Goal: Task Accomplishment & Management: Manage account settings

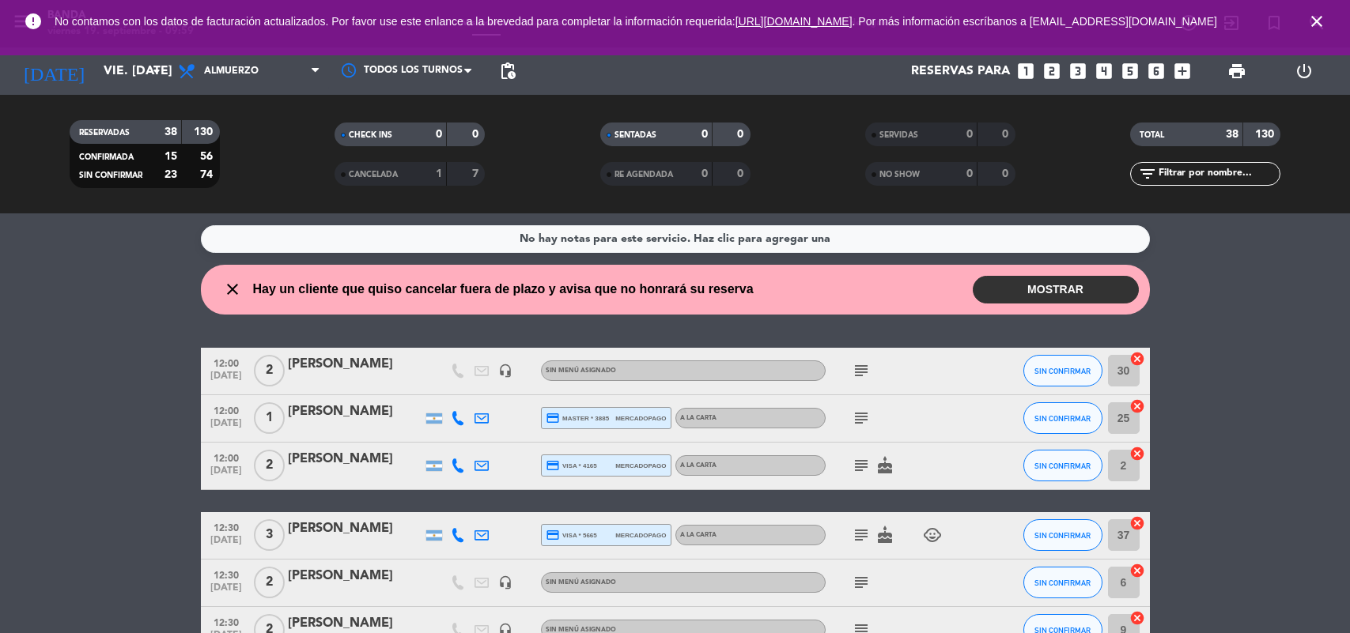
click at [136, 69] on input "vie. [DATE]" at bounding box center [179, 71] width 167 height 31
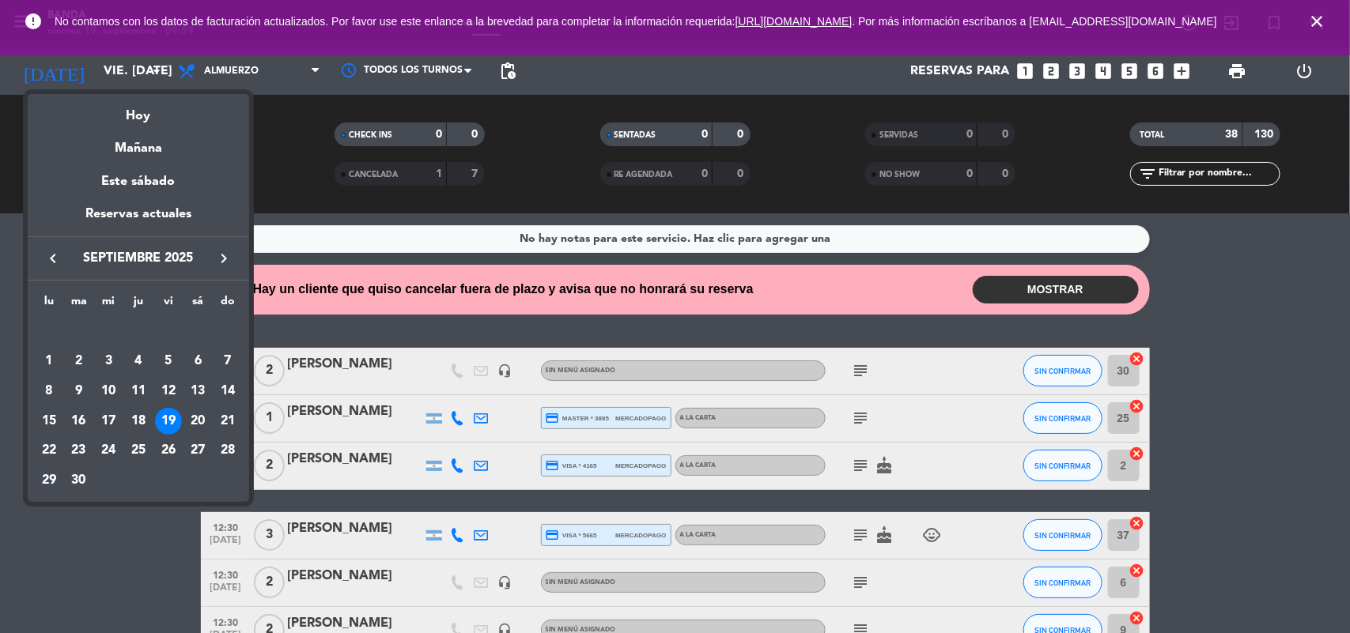
click at [176, 164] on div "Este sábado" at bounding box center [138, 182] width 221 height 44
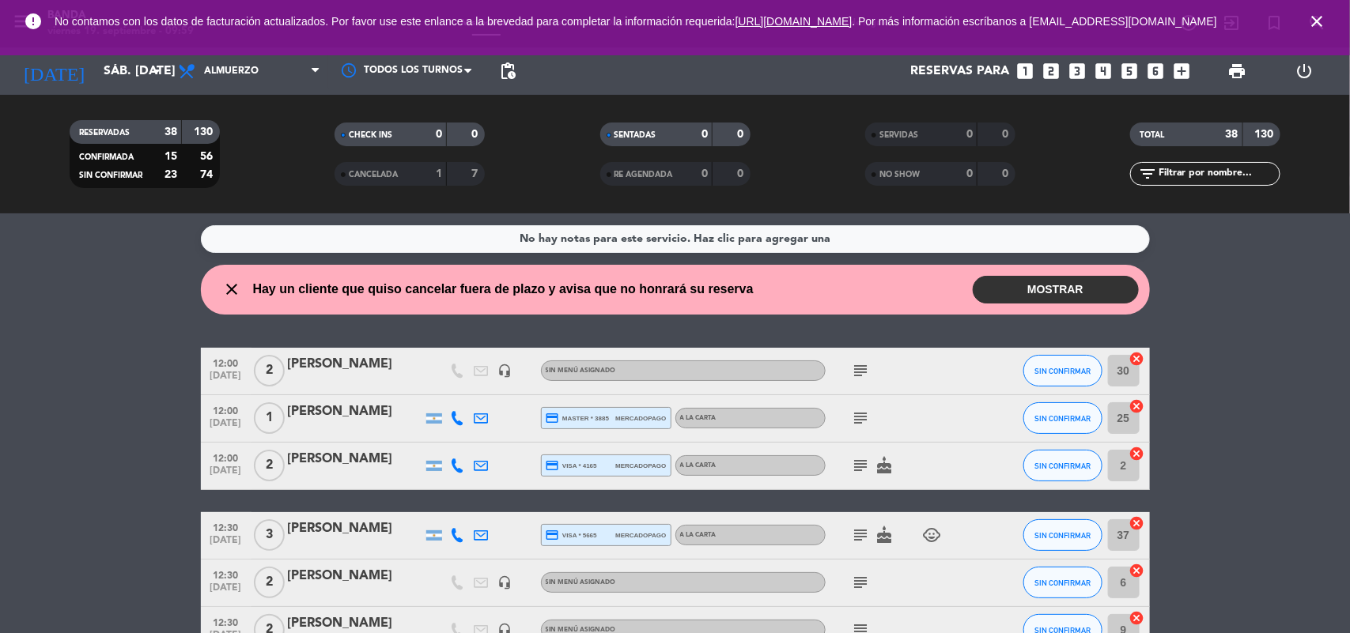
scroll to position [804, 0]
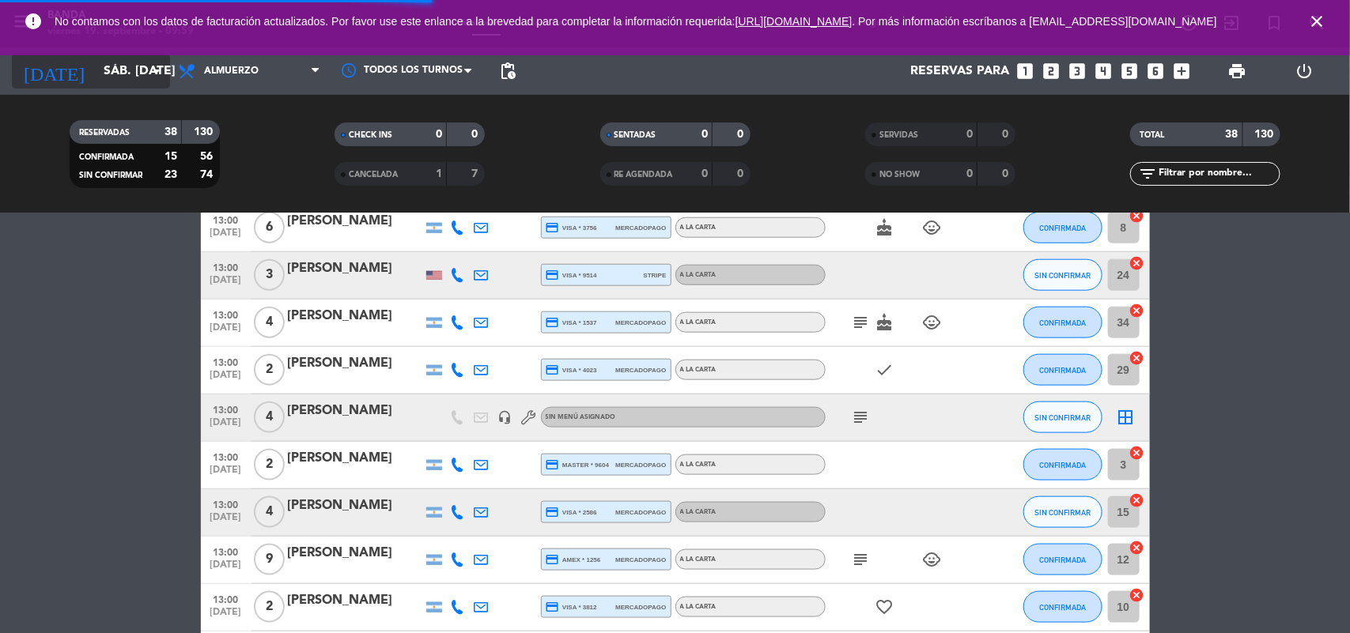
click at [127, 65] on input "sáb. [DATE]" at bounding box center [179, 71] width 167 height 31
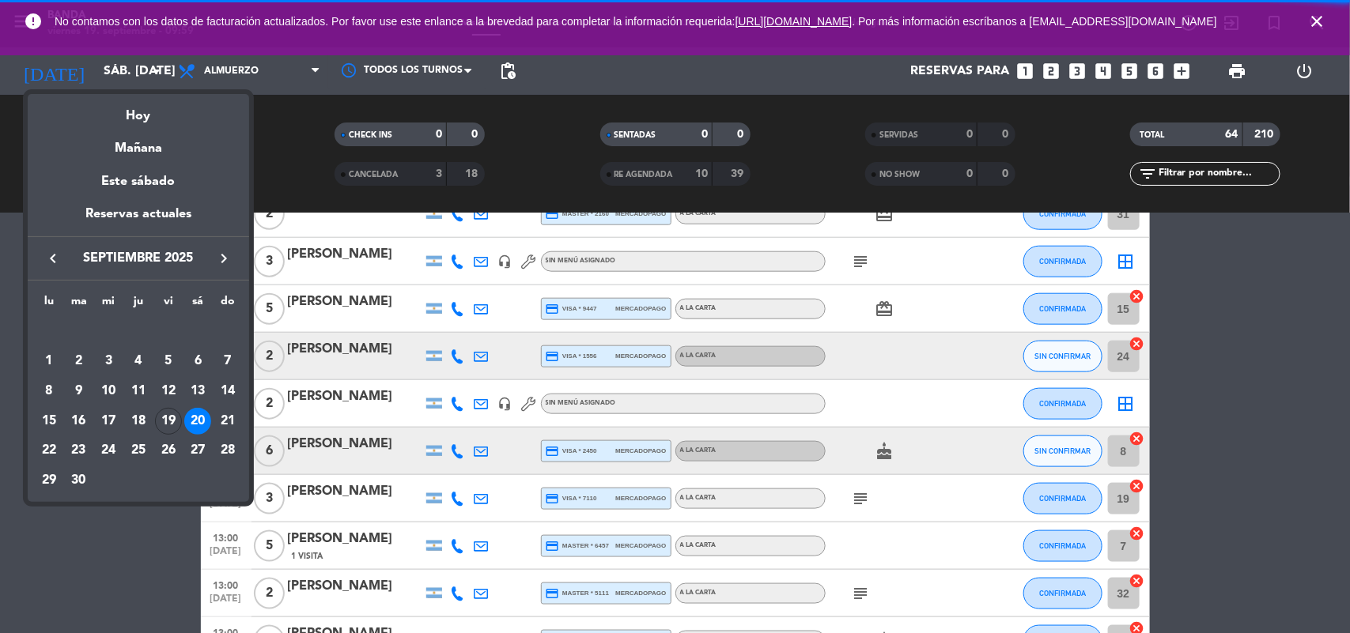
scroll to position [743, 0]
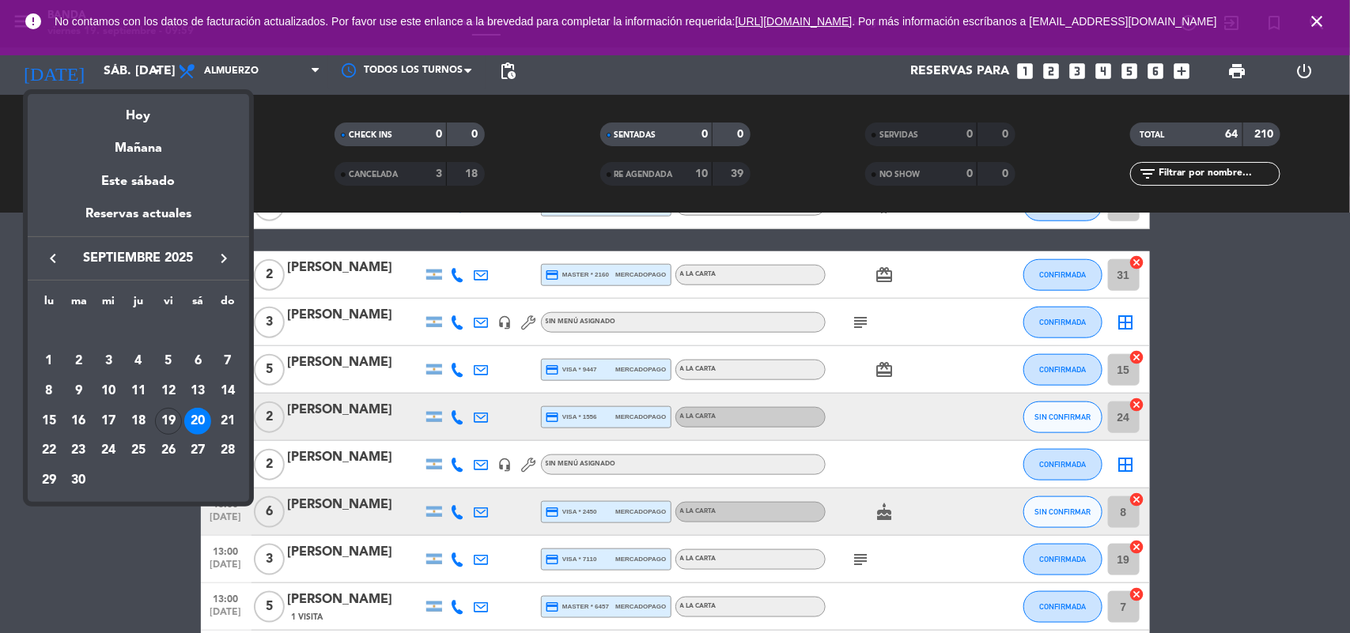
click at [191, 414] on div "20" at bounding box center [197, 421] width 27 height 27
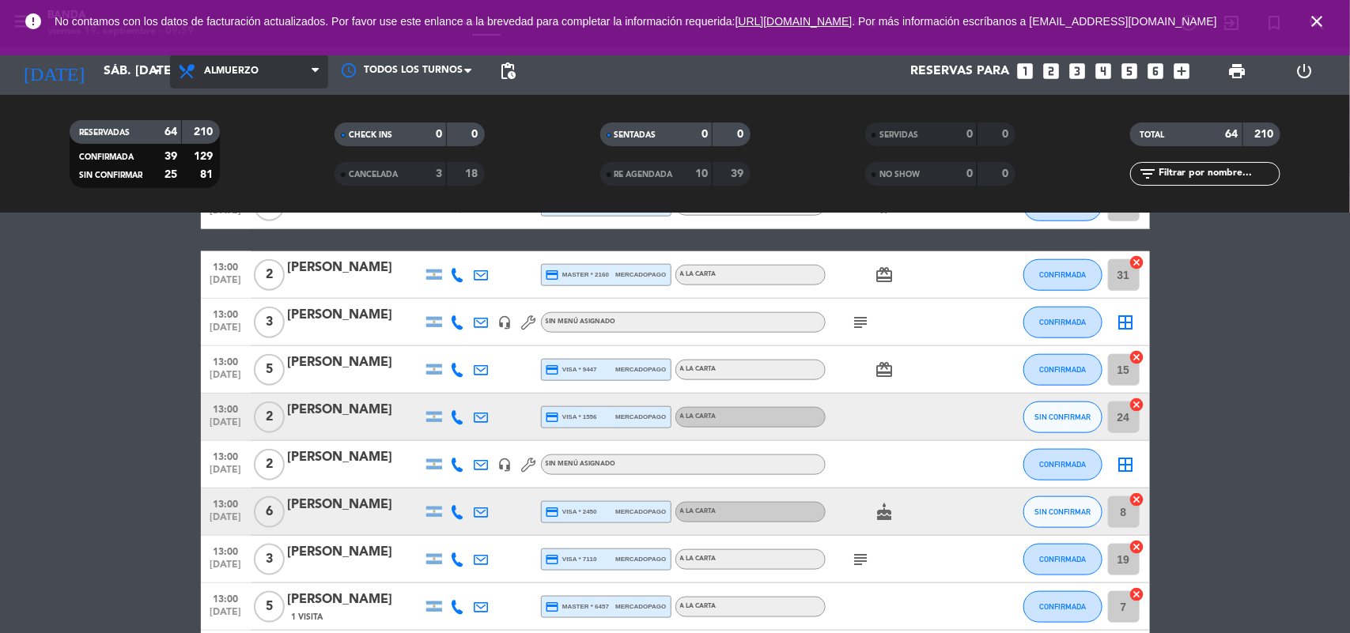
click at [274, 85] on span "Almuerzo" at bounding box center [249, 71] width 158 height 35
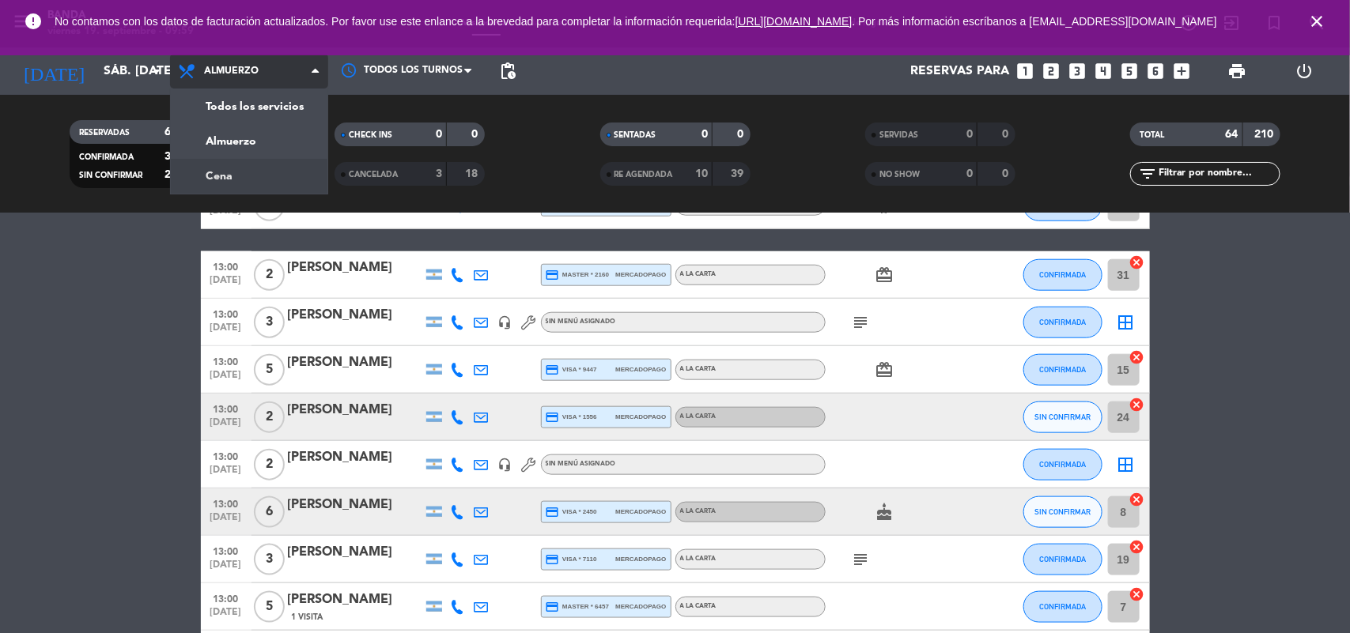
click at [251, 166] on div "menu Banda viernes 19. septiembre - 09:59 Mis reservas Mapa de mesas Disponibil…" at bounding box center [675, 106] width 1350 height 213
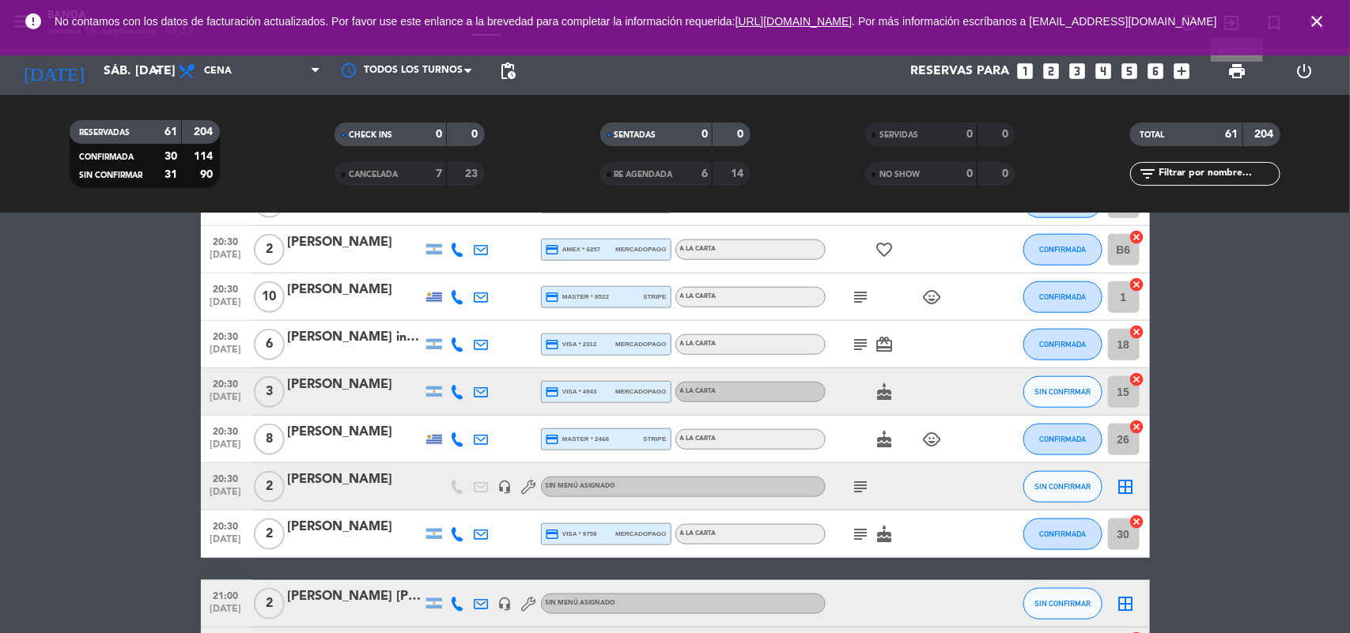
click at [1230, 66] on span "print" at bounding box center [1236, 71] width 19 height 19
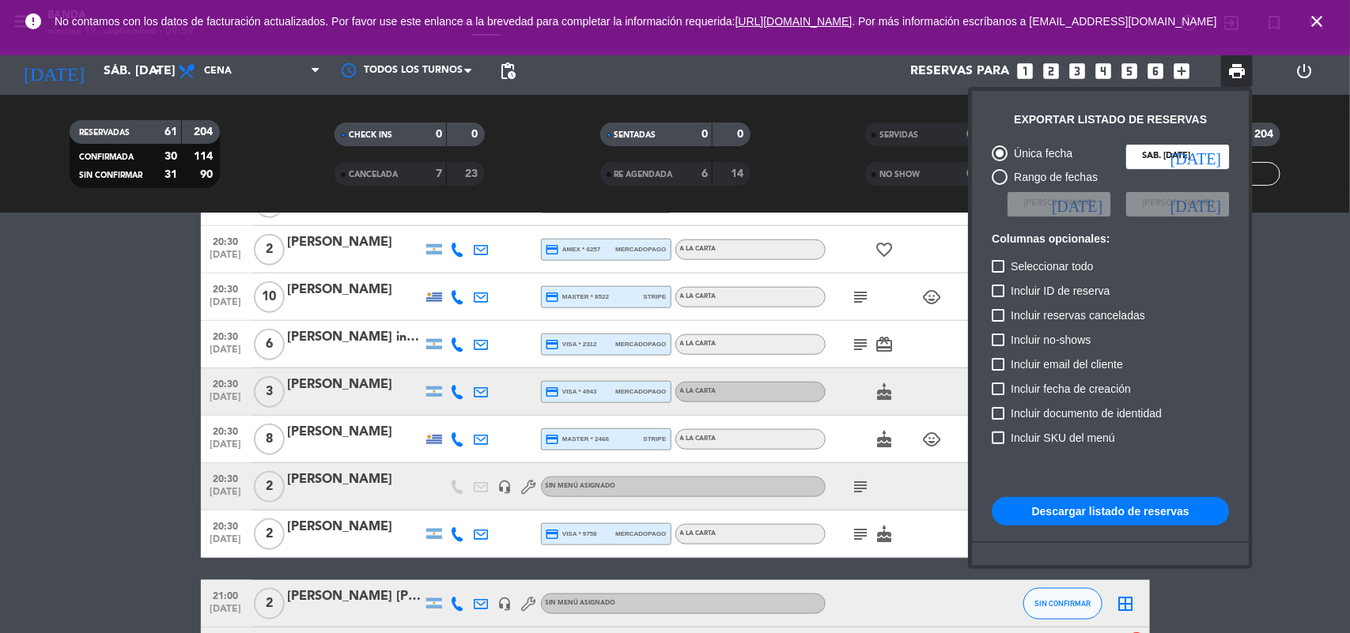
scroll to position [96, 0]
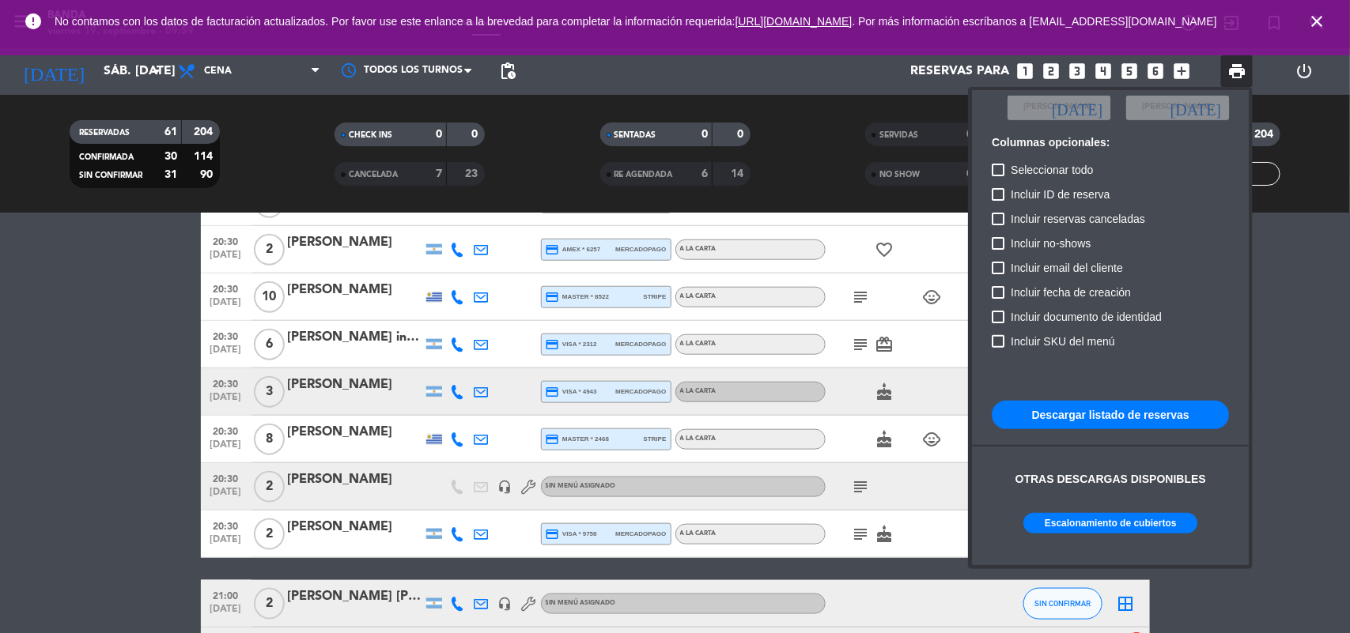
click at [1093, 523] on button "Escalonamiento de cubiertos" at bounding box center [1110, 523] width 174 height 21
click at [514, 67] on div at bounding box center [675, 316] width 1350 height 633
click at [514, 67] on span "pending_actions" at bounding box center [507, 71] width 19 height 19
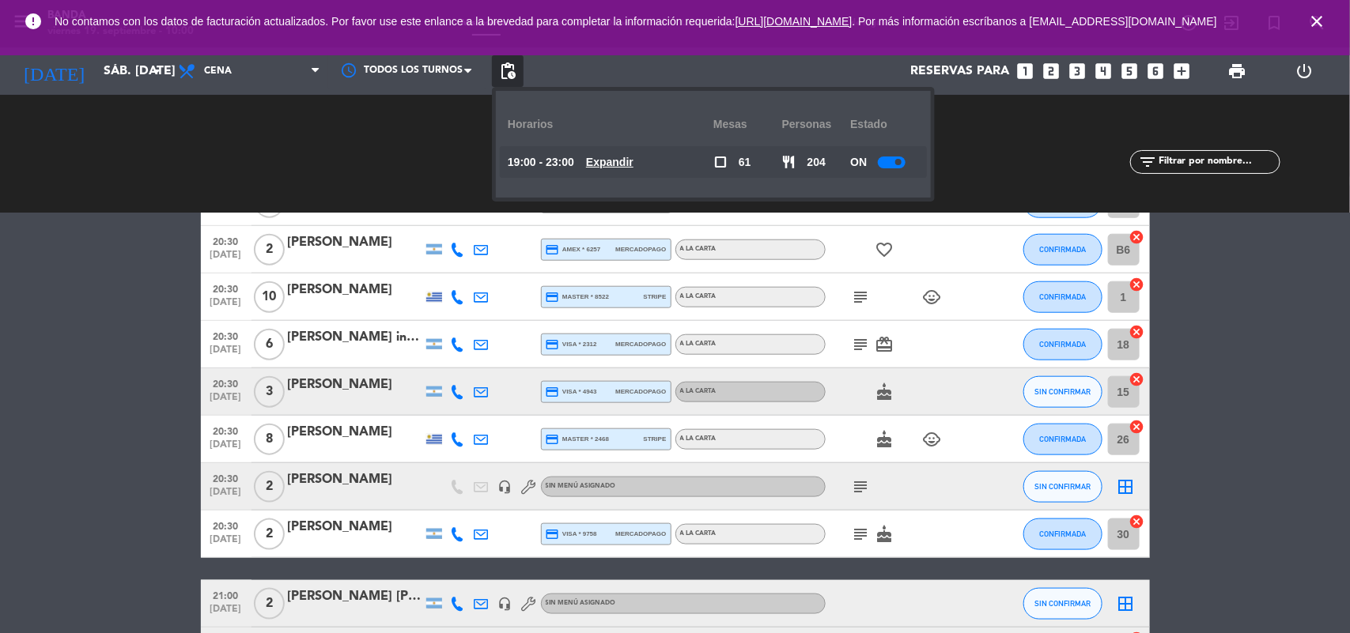
click at [622, 166] on u "Expandir" at bounding box center [609, 162] width 47 height 13
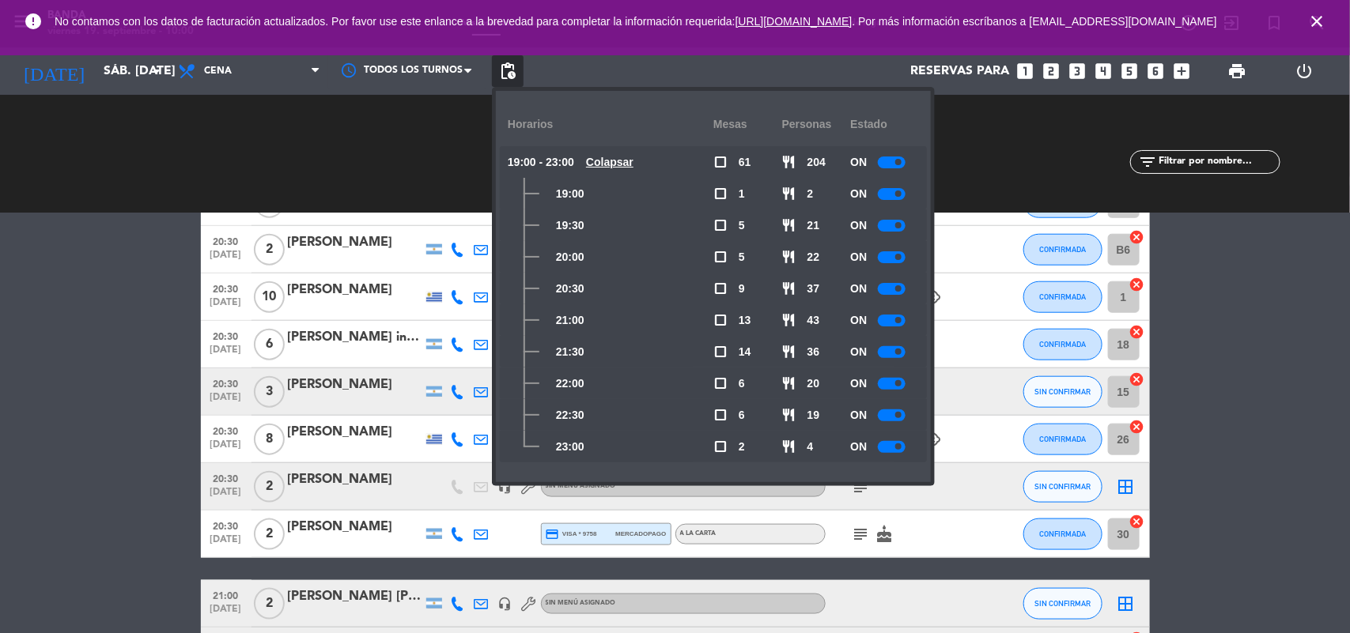
drag, startPoint x: 1279, startPoint y: 373, endPoint x: 1287, endPoint y: 481, distance: 107.9
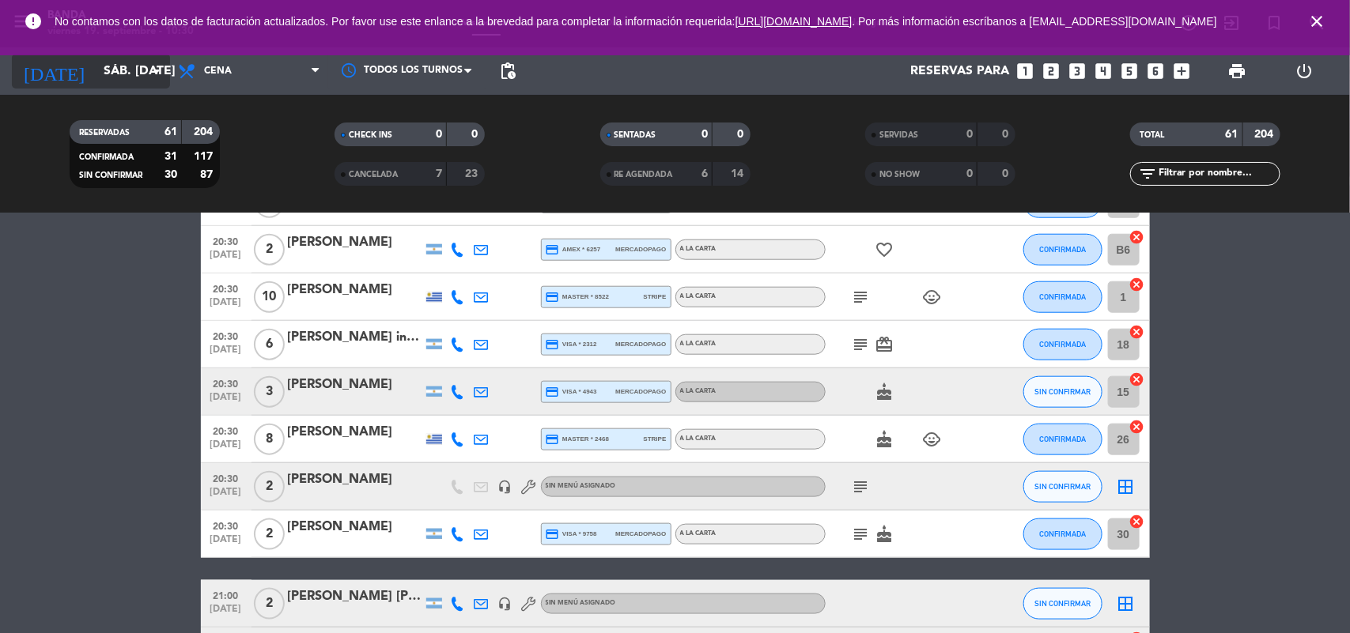
click at [134, 65] on input "sáb. [DATE]" at bounding box center [179, 71] width 167 height 31
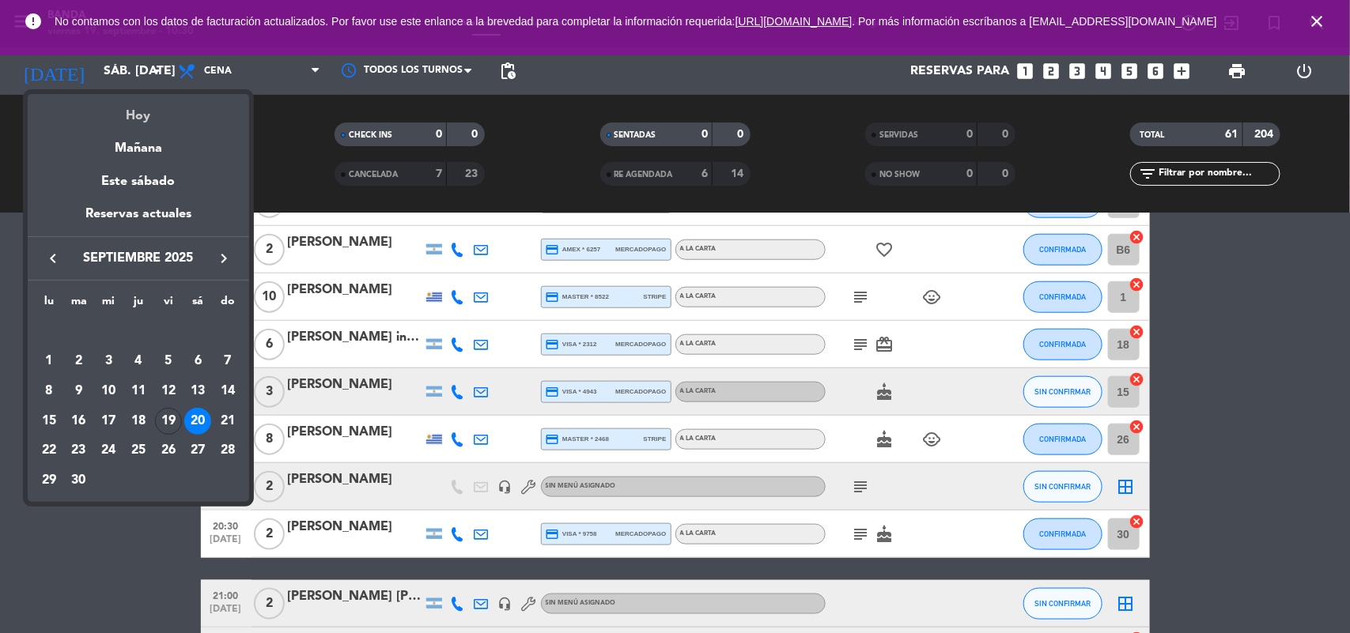
click at [164, 107] on div "Hoy" at bounding box center [138, 110] width 221 height 32
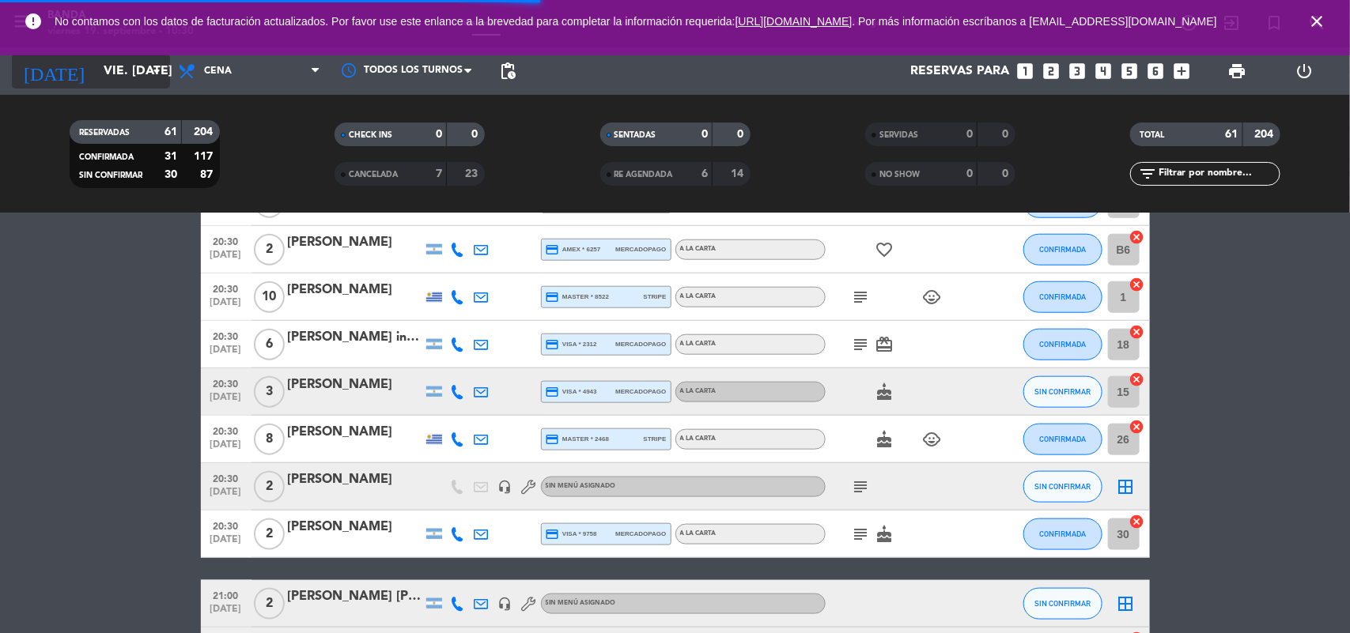
click at [152, 75] on icon "arrow_drop_down" at bounding box center [156, 71] width 19 height 19
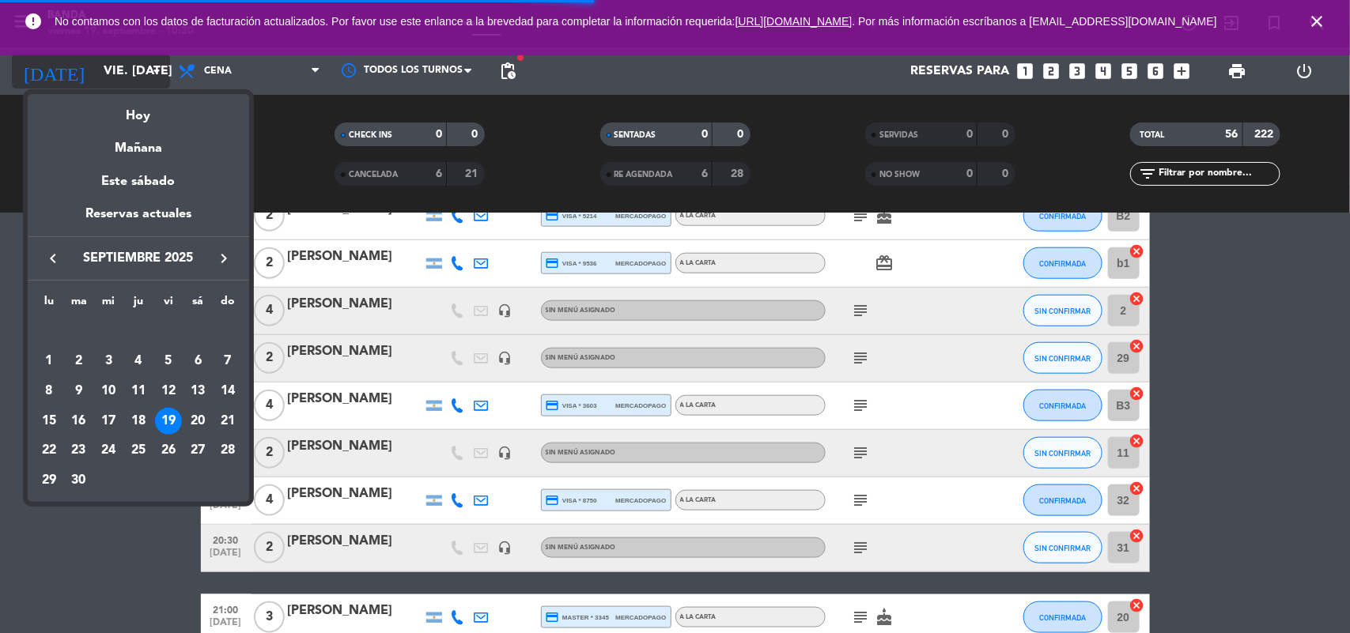
scroll to position [804, 0]
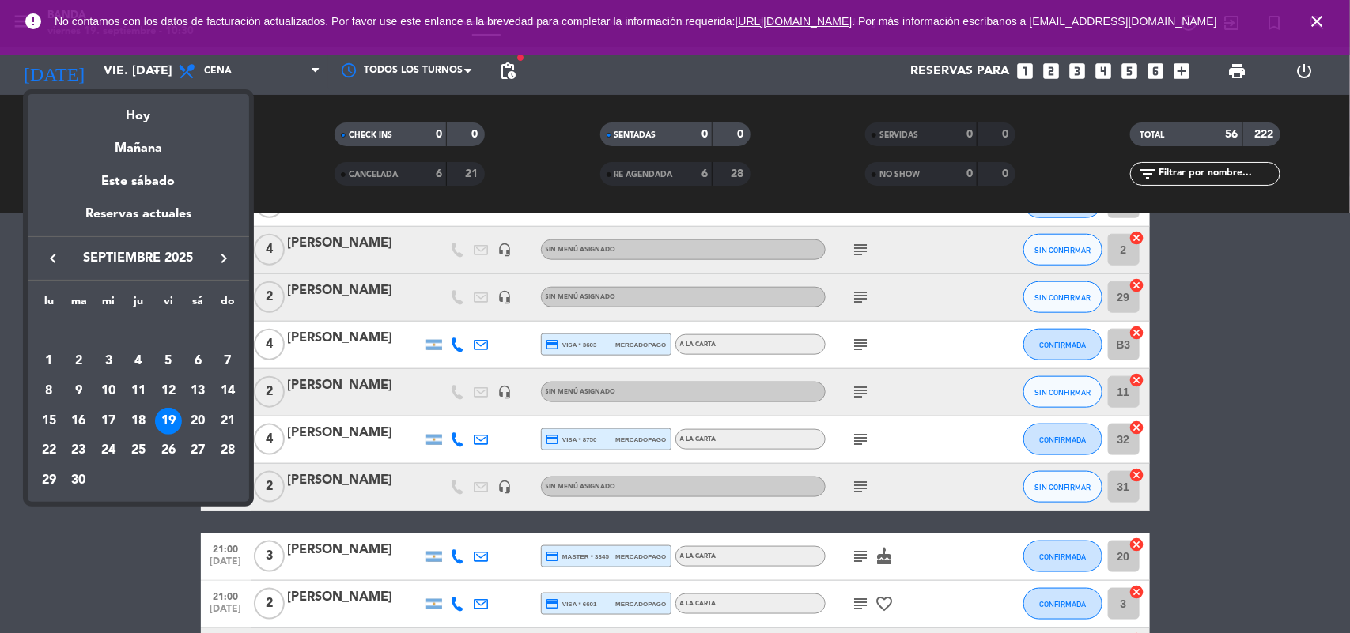
click at [188, 408] on td "20" at bounding box center [198, 421] width 30 height 30
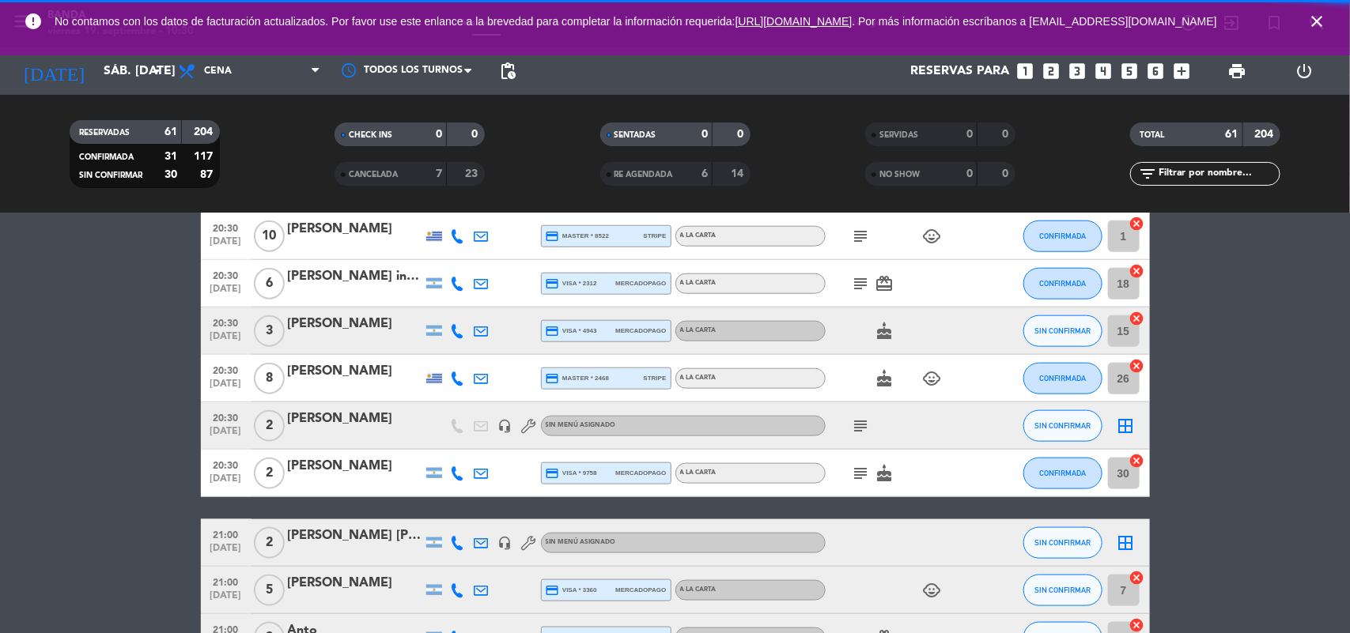
scroll to position [743, 0]
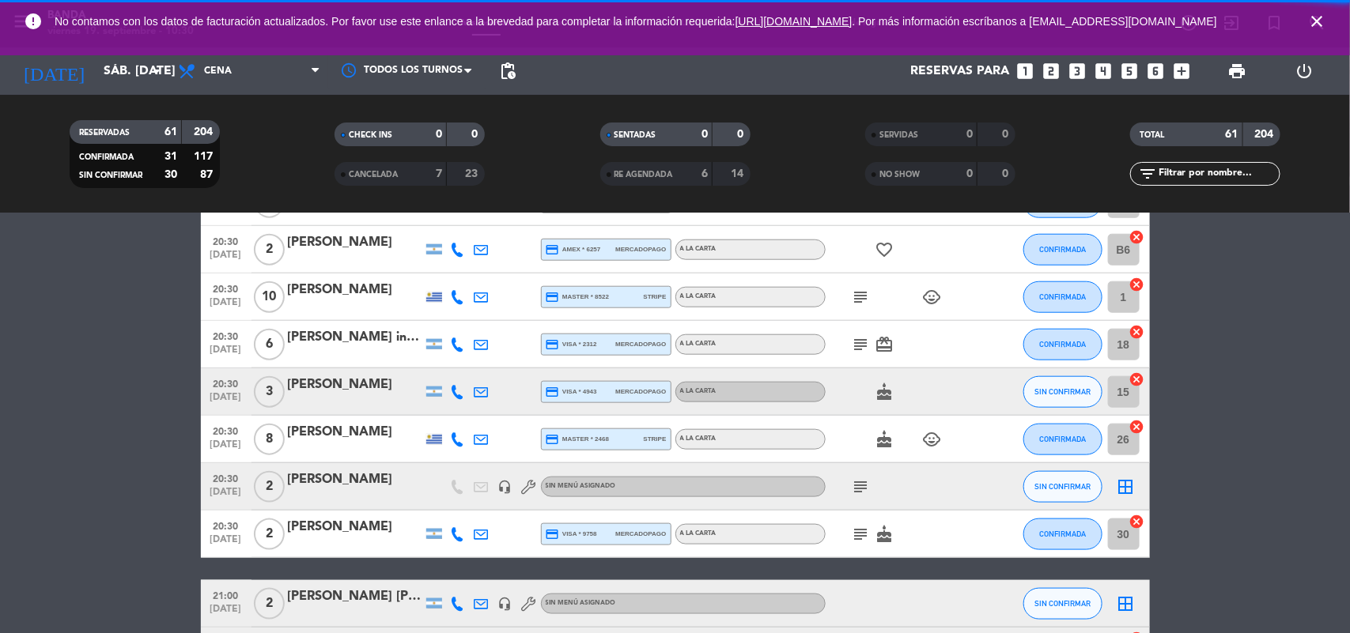
click at [242, 88] on span "Cena" at bounding box center [249, 71] width 158 height 35
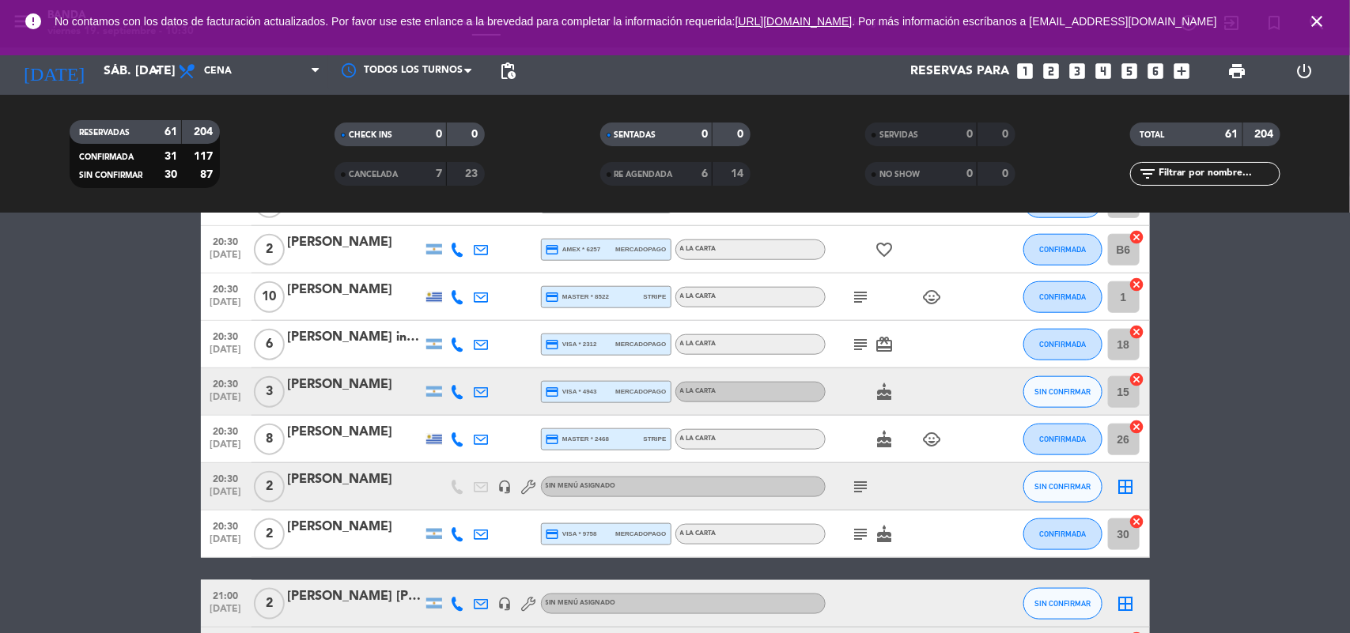
click at [1234, 72] on span "print" at bounding box center [1236, 71] width 19 height 19
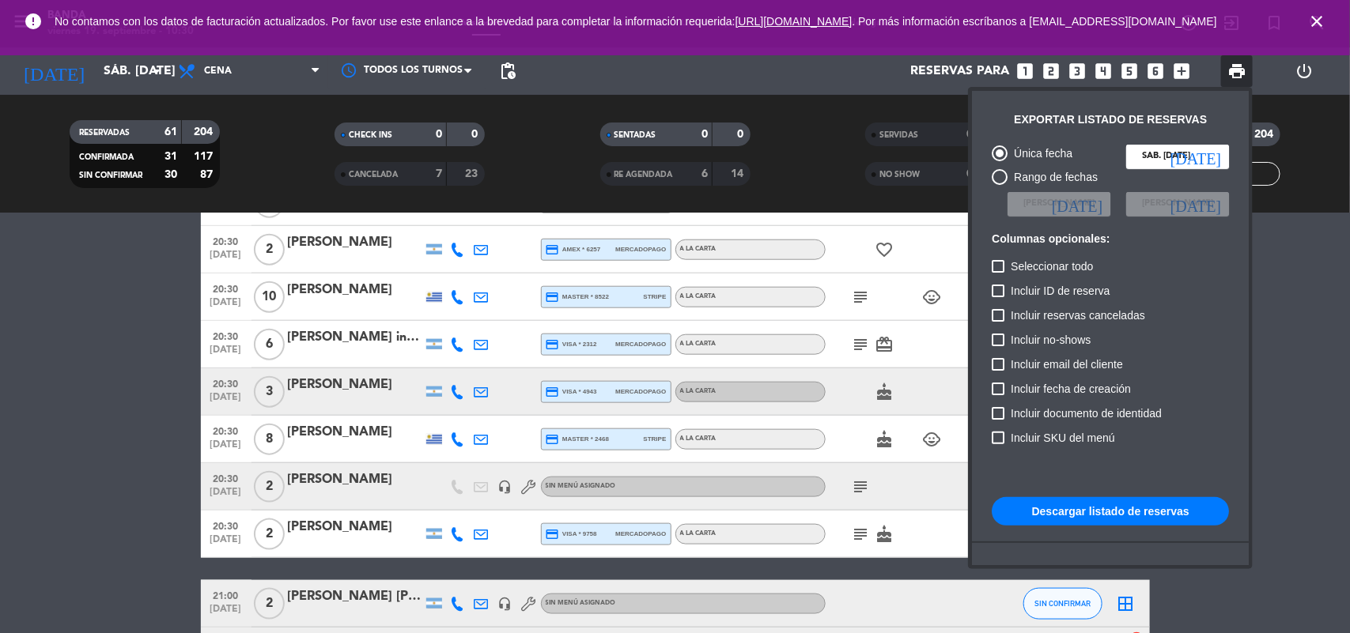
scroll to position [96, 0]
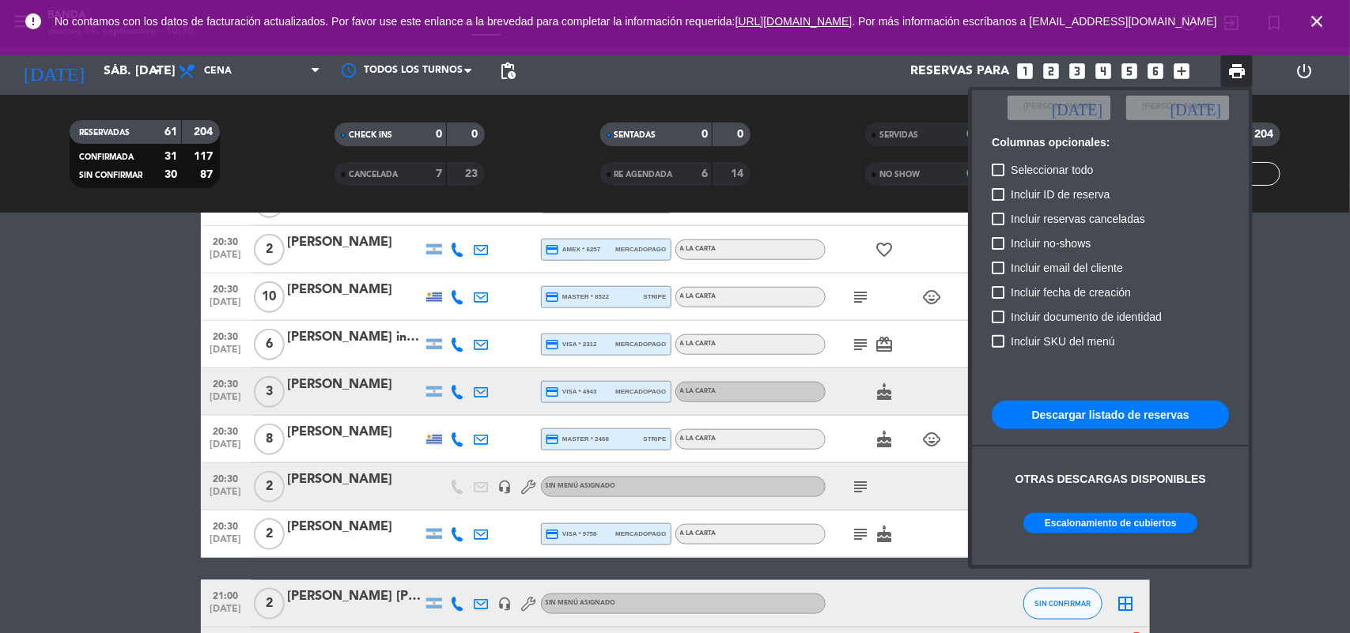
click at [1103, 527] on button "Escalonamiento de cubiertos" at bounding box center [1110, 523] width 174 height 21
click at [79, 388] on div at bounding box center [675, 316] width 1350 height 633
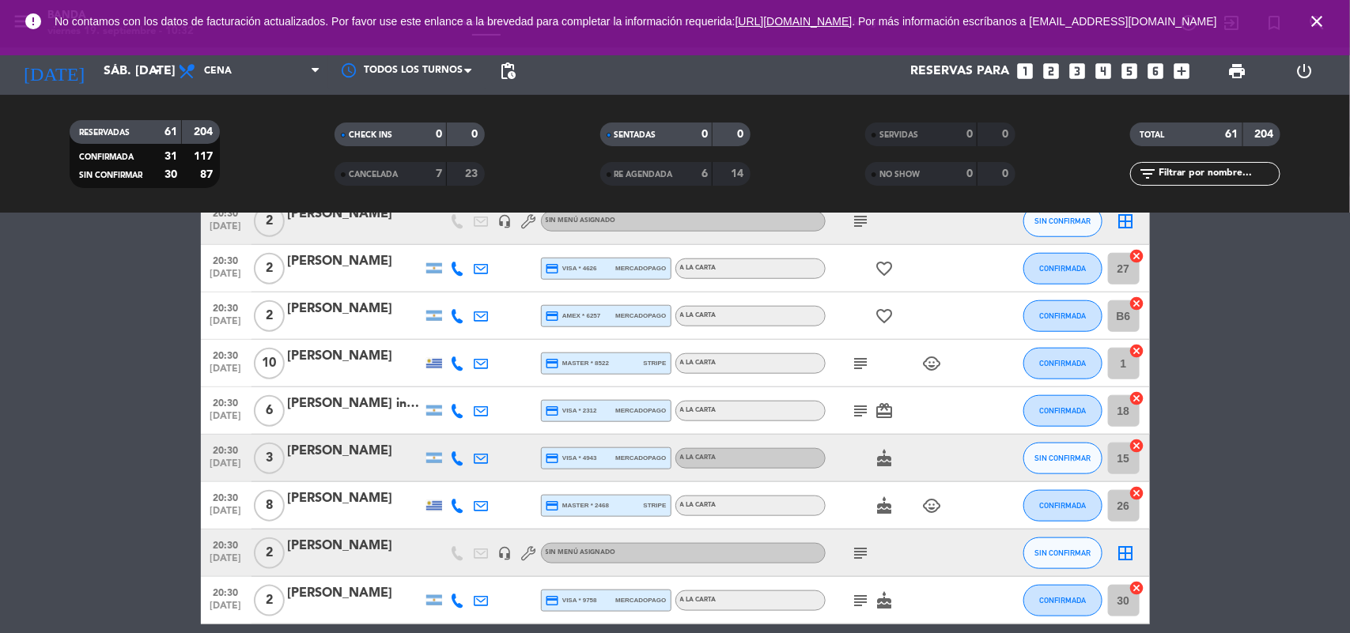
scroll to position [658, 0]
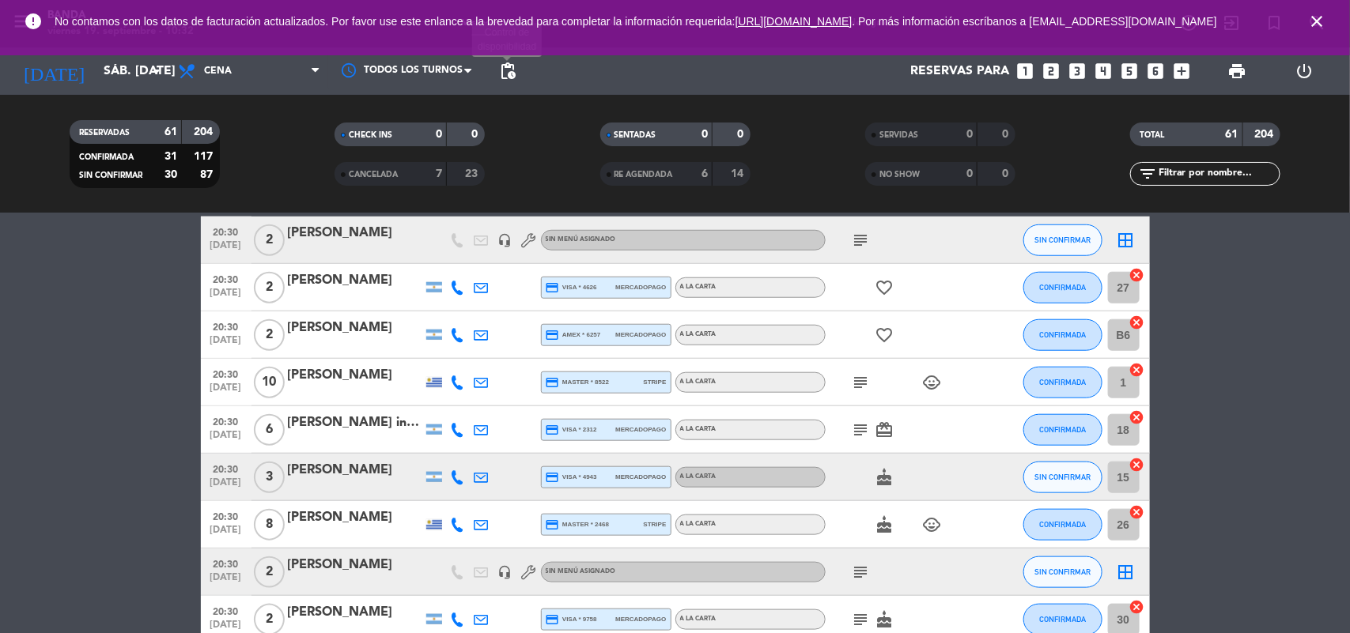
click at [508, 80] on span "pending_actions" at bounding box center [507, 71] width 19 height 19
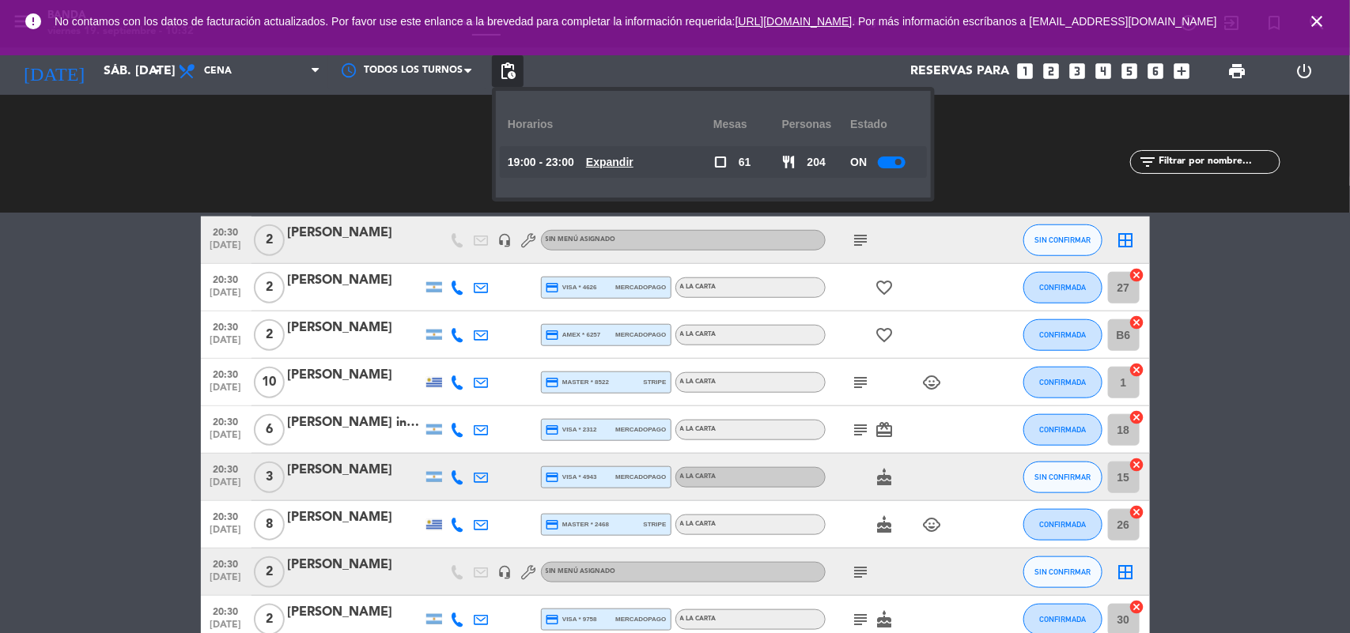
click at [627, 167] on u "Expandir" at bounding box center [609, 162] width 47 height 13
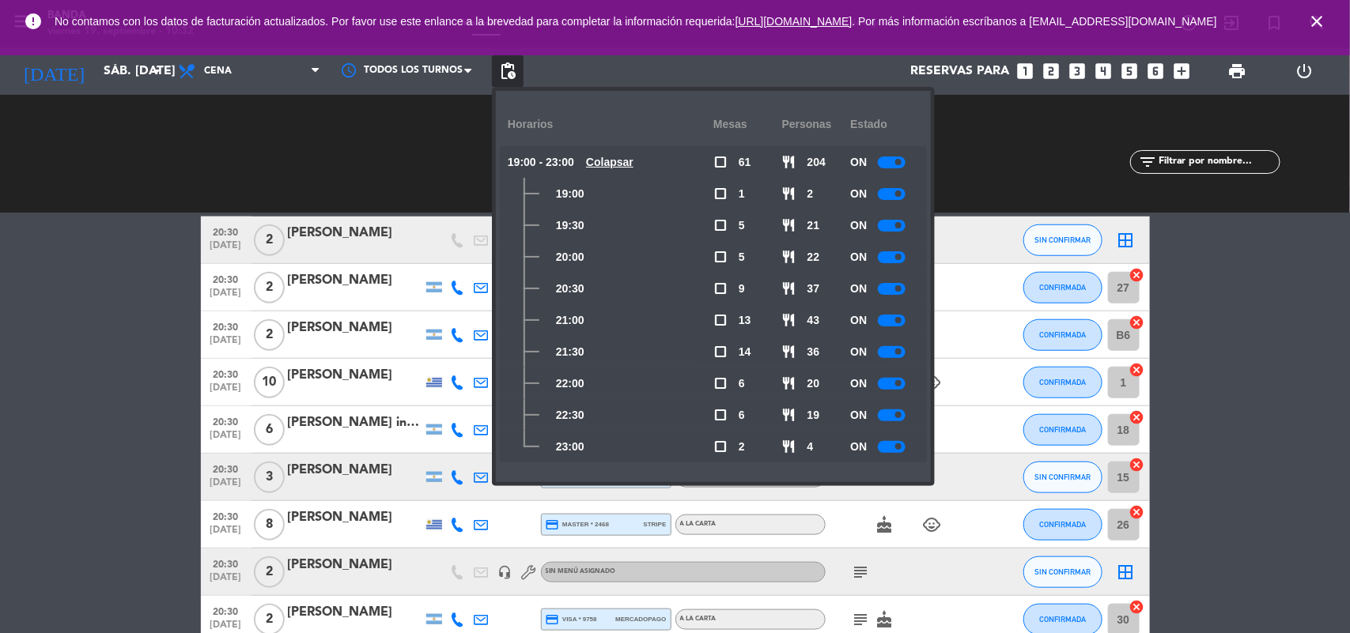
click at [886, 410] on div at bounding box center [892, 416] width 28 height 12
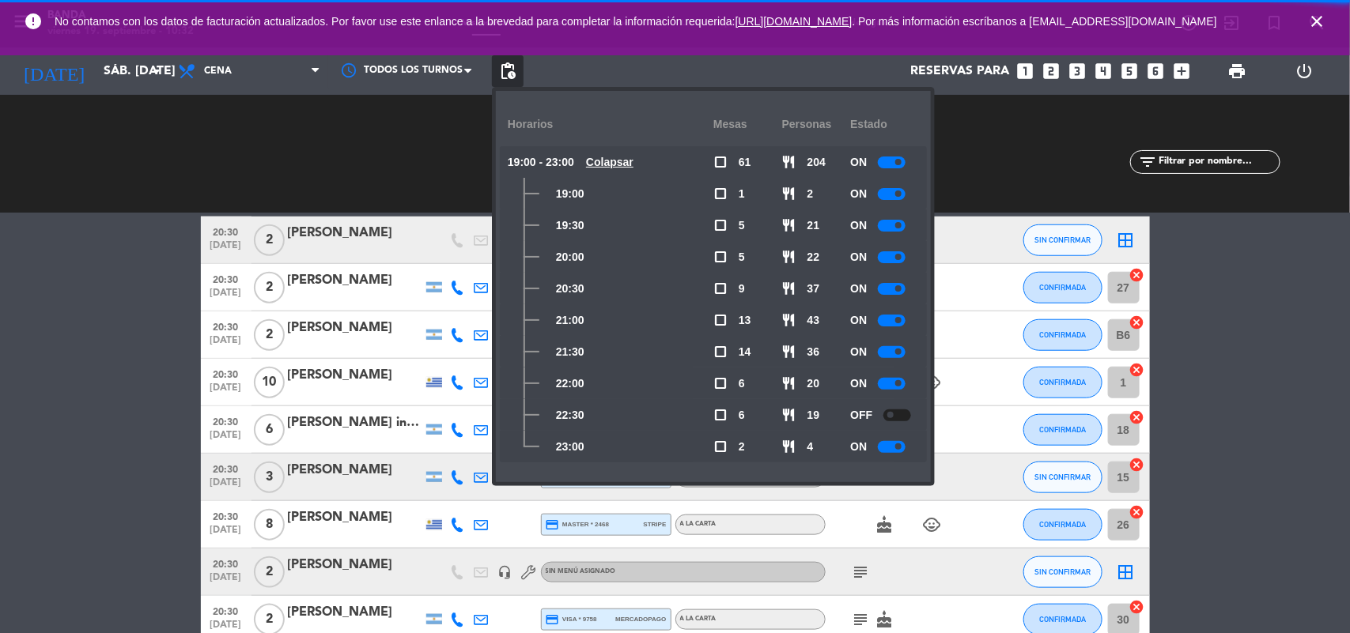
click at [898, 380] on div at bounding box center [892, 384] width 28 height 12
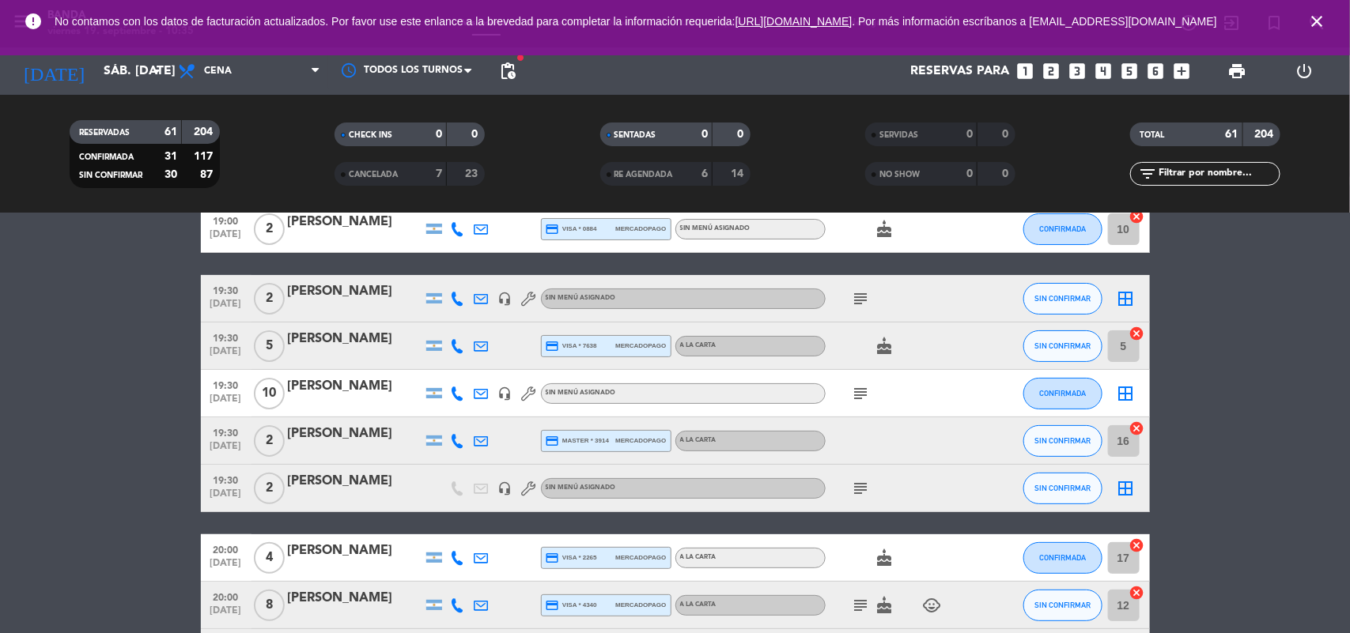
scroll to position [0, 0]
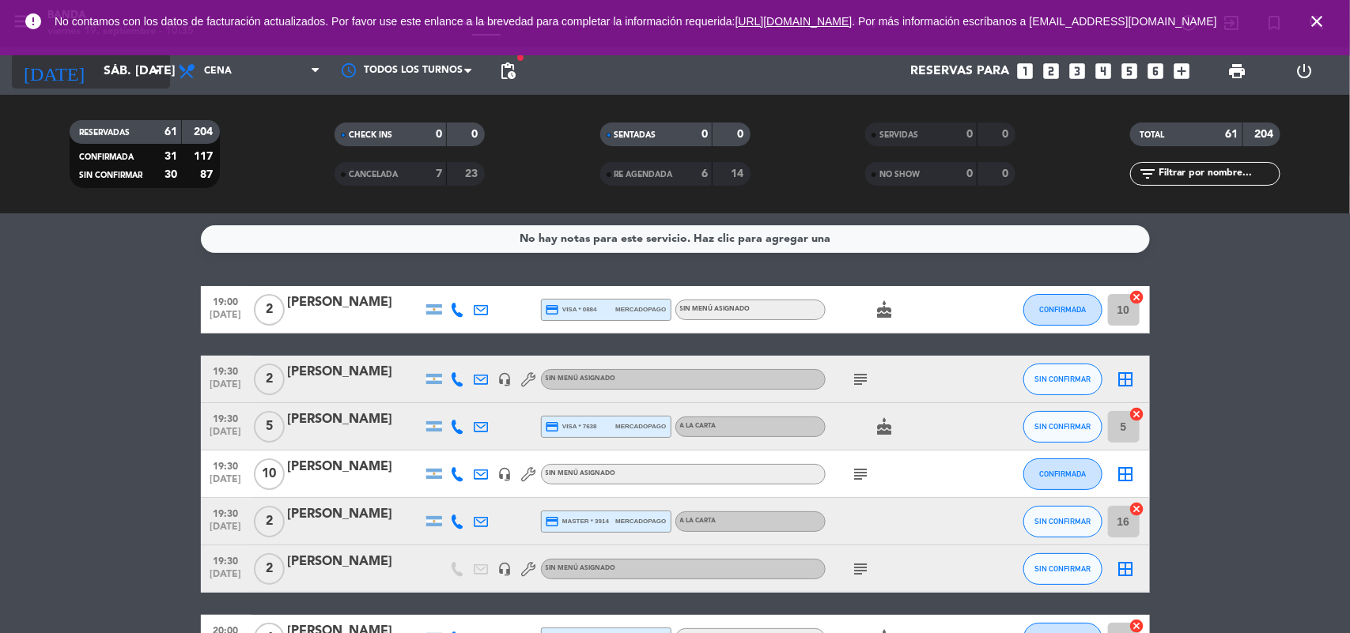
click at [136, 79] on input "sáb. [DATE]" at bounding box center [179, 71] width 167 height 31
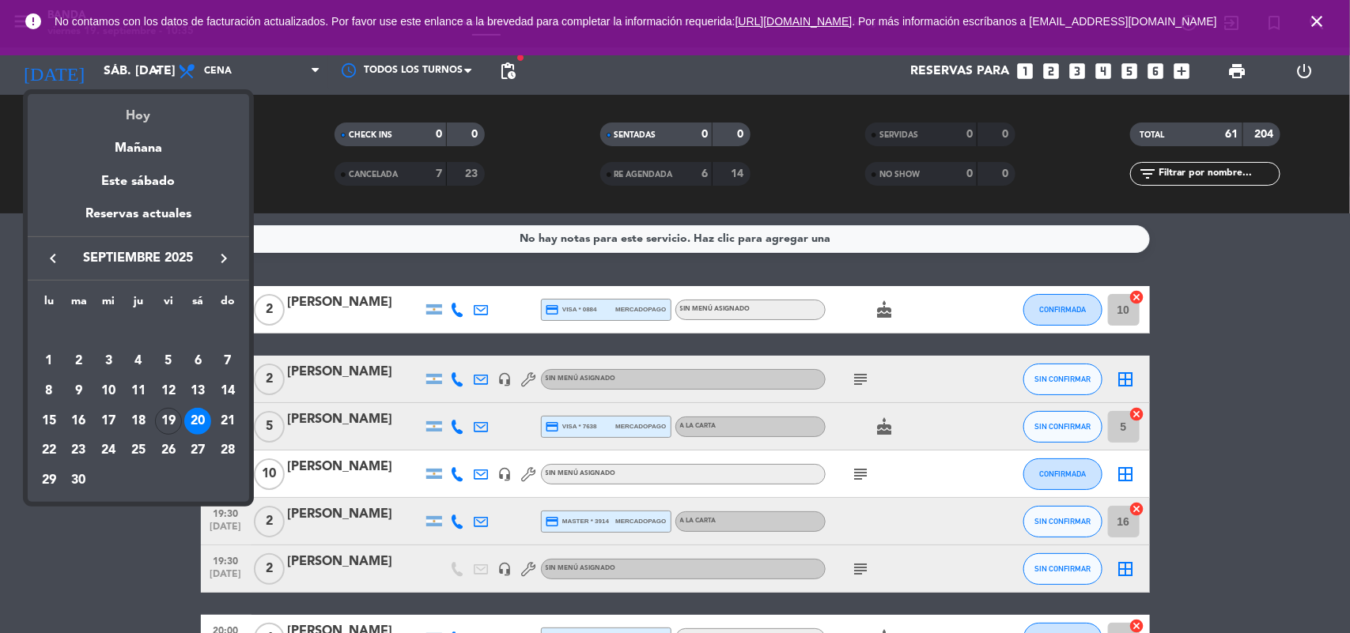
click at [150, 111] on div "Hoy" at bounding box center [138, 110] width 221 height 32
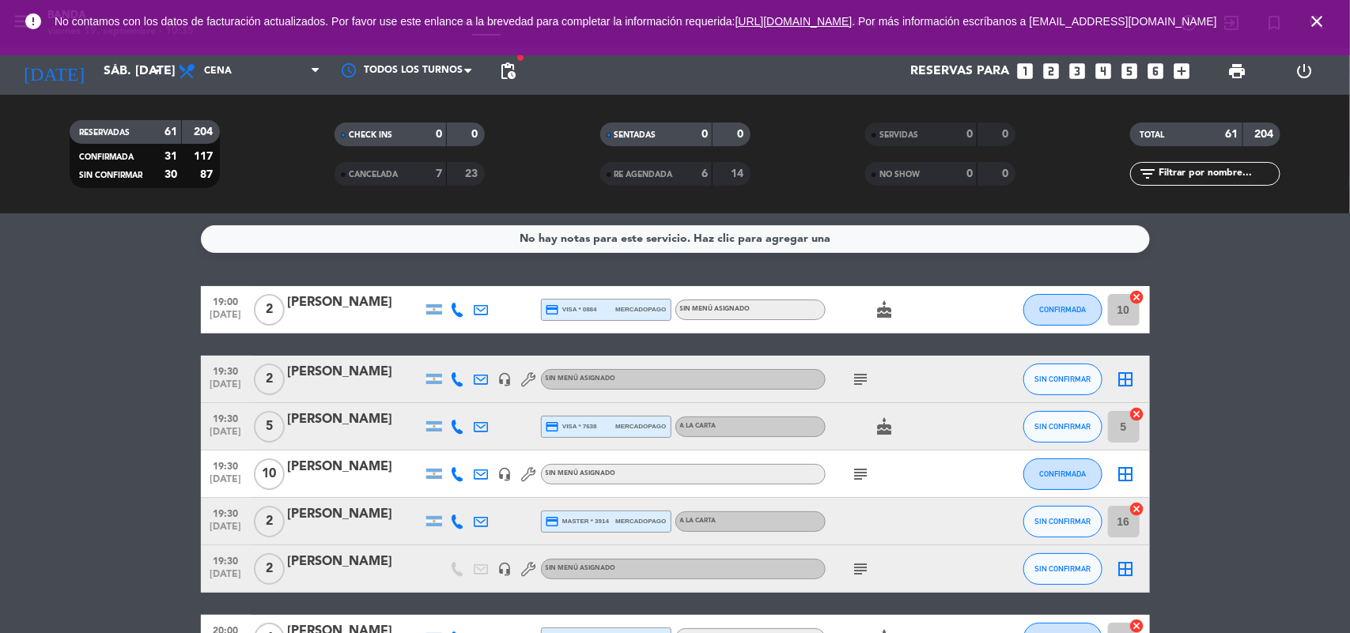
type input "vie. [DATE]"
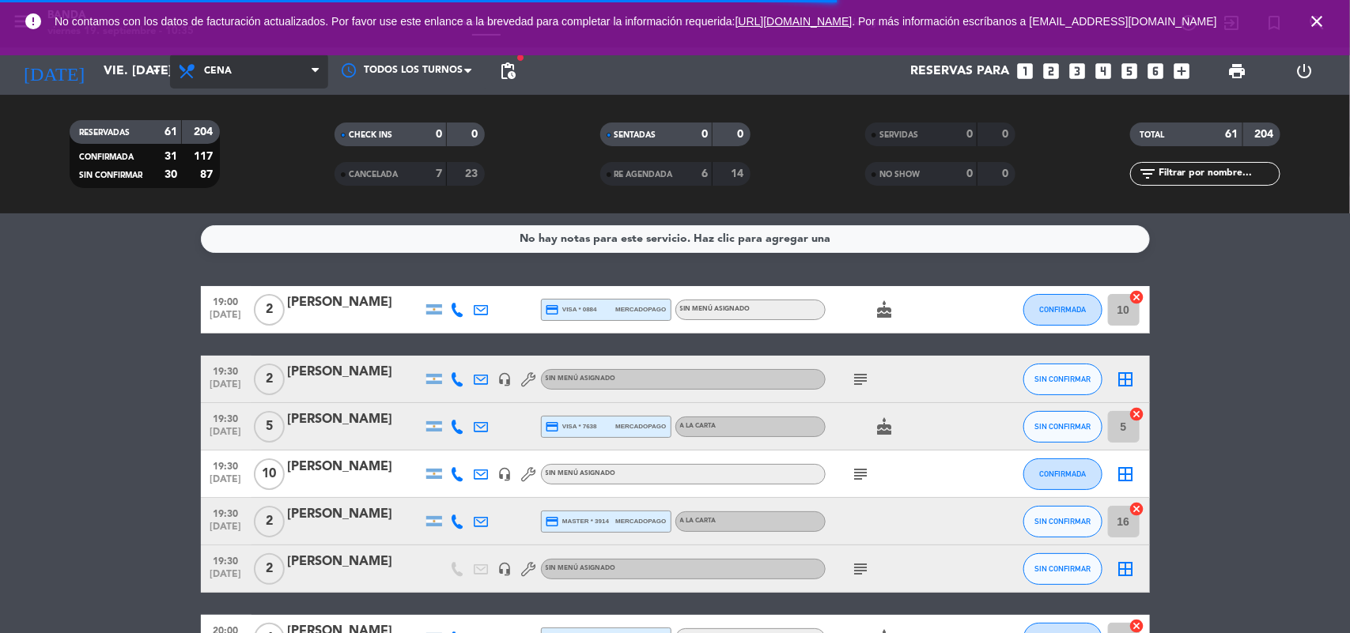
click at [278, 66] on span "Cena" at bounding box center [249, 71] width 158 height 35
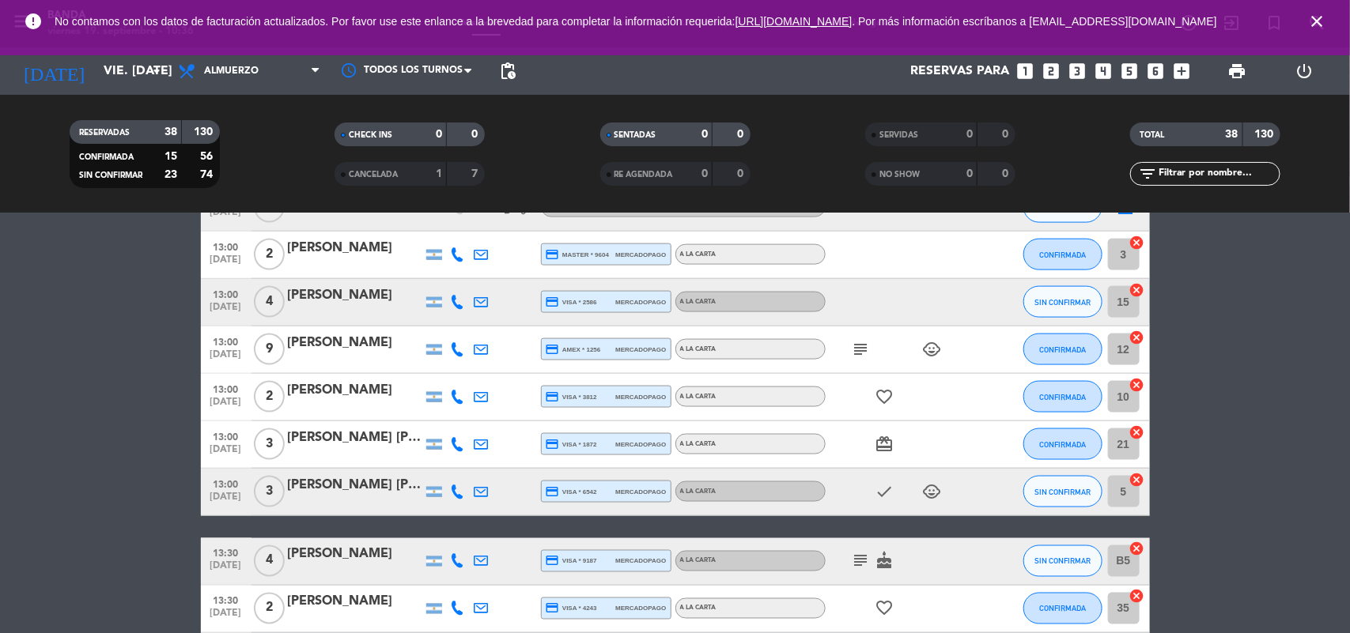
scroll to position [974, 0]
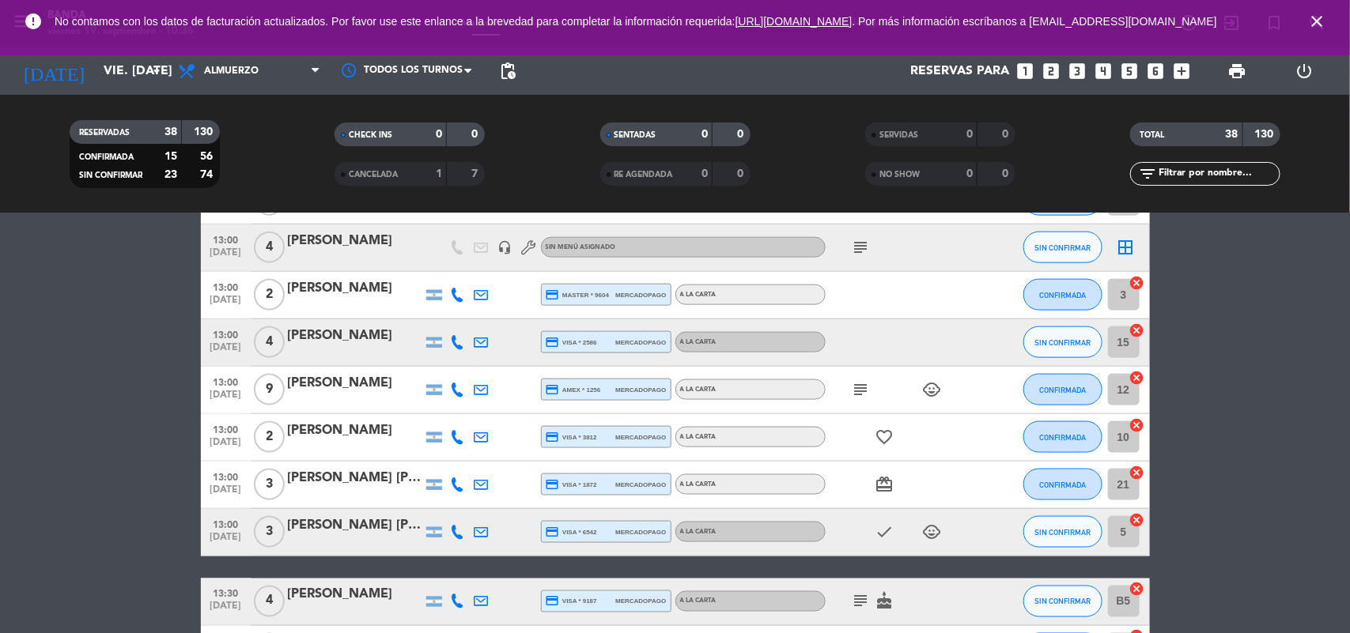
click at [323, 538] on div at bounding box center [355, 542] width 134 height 13
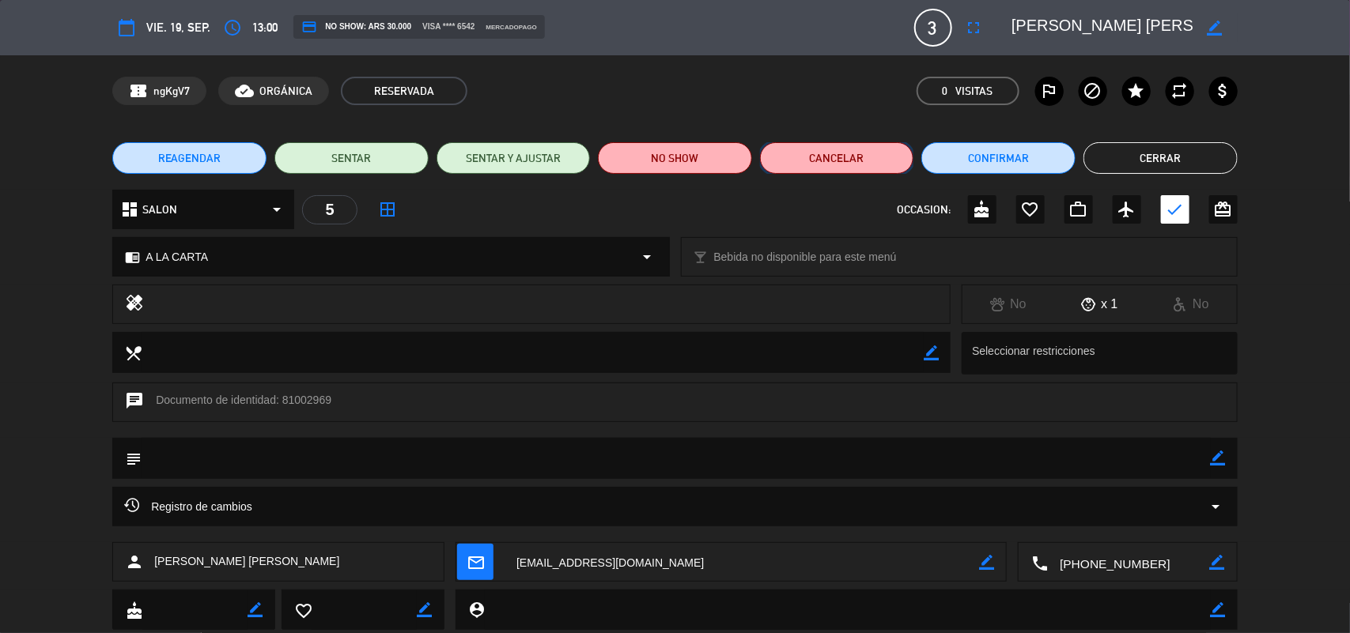
click at [856, 158] on button "Cancelar" at bounding box center [837, 158] width 154 height 32
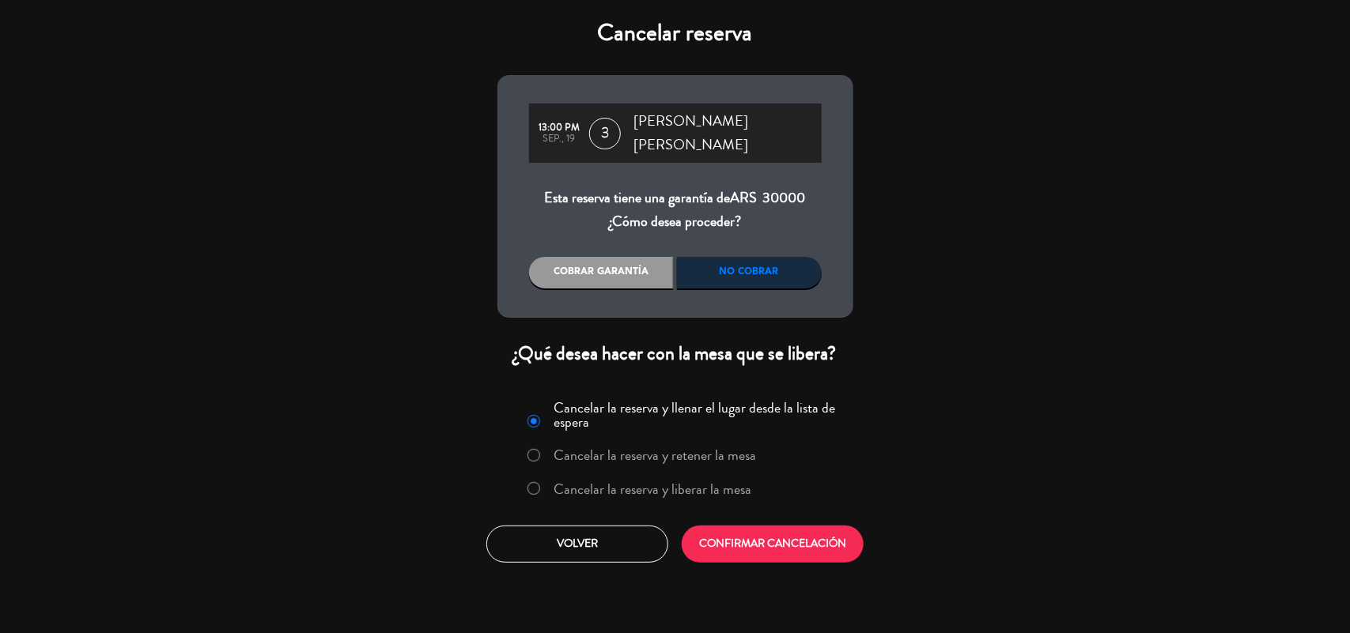
click at [740, 266] on div "No cobrar" at bounding box center [749, 273] width 145 height 32
click at [734, 539] on button "CONFIRMAR CANCELACIÓN" at bounding box center [773, 544] width 182 height 37
